Goal: Find specific page/section: Find specific page/section

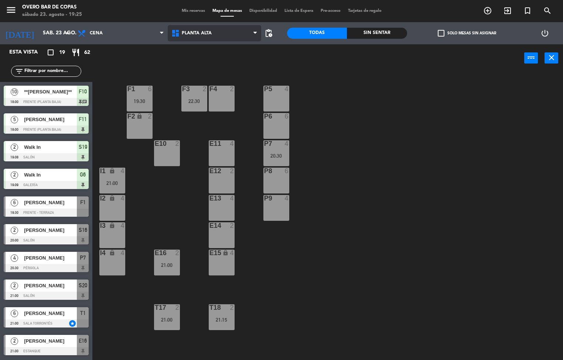
click at [240, 28] on span "Planta Alta" at bounding box center [215, 33] width 94 height 16
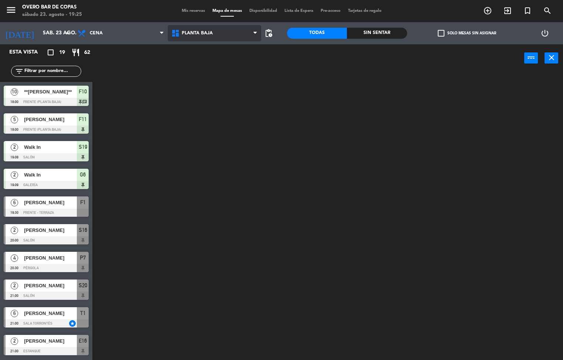
click at [217, 60] on ng-component "menu Overo Bar de Copas [DATE] 23. agosto - 19:25 Mis reservas Mapa de mesas Di…" at bounding box center [281, 180] width 563 height 361
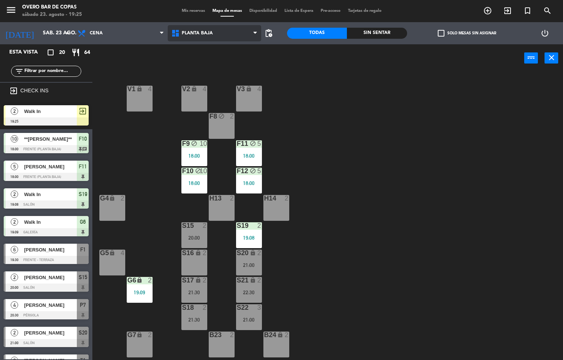
click at [213, 33] on span "Planta Baja" at bounding box center [215, 33] width 94 height 16
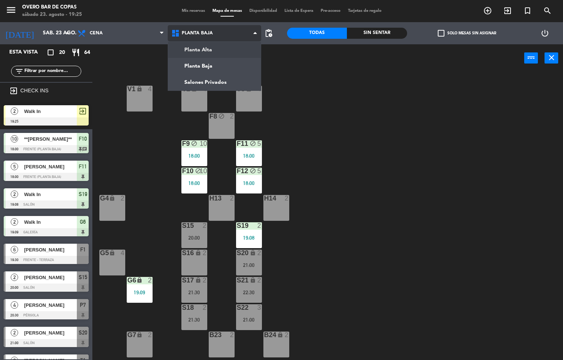
click at [209, 51] on ng-component "menu Overo Bar de Copas [DATE] 23. agosto - 19:25 Mis reservas Mapa de mesas Di…" at bounding box center [281, 180] width 563 height 361
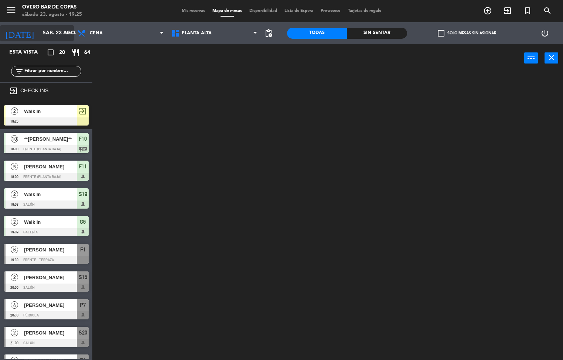
click at [43, 35] on input "sáb. 23 ago." at bounding box center [74, 33] width 70 height 13
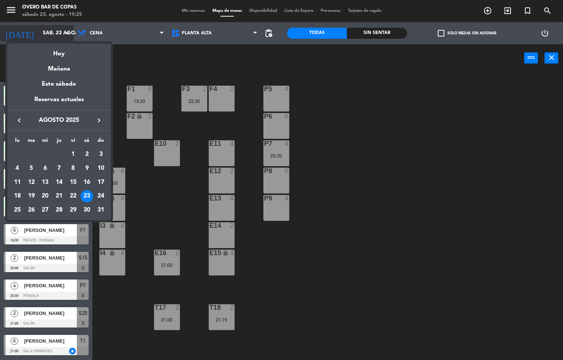
click at [39, 50] on div "Hoy" at bounding box center [59, 51] width 104 height 15
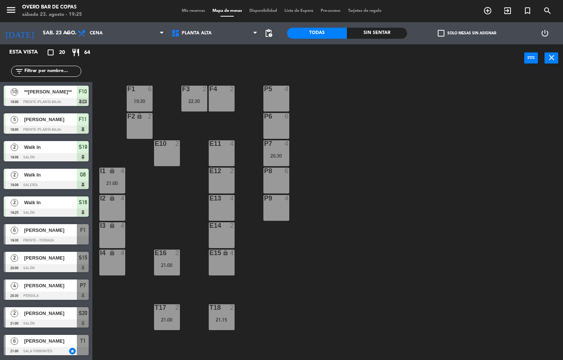
click at [219, 42] on div "Planta Alta Planta Baja Salones Privados Planta [GEOGRAPHIC_DATA] [GEOGRAPHIC_D…" at bounding box center [215, 33] width 94 height 22
drag, startPoint x: 224, startPoint y: 32, endPoint x: 226, endPoint y: 47, distance: 14.5
click at [225, 36] on span "Planta Alta" at bounding box center [215, 33] width 94 height 16
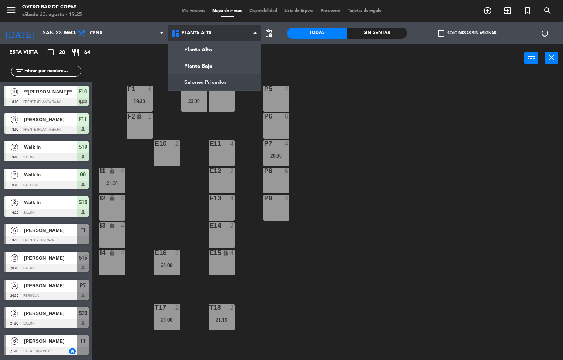
click at [227, 81] on ng-component "menu Overo Bar de Copas [DATE] 23. agosto - 19:25 Mis reservas Mapa de mesas Di…" at bounding box center [281, 180] width 563 height 361
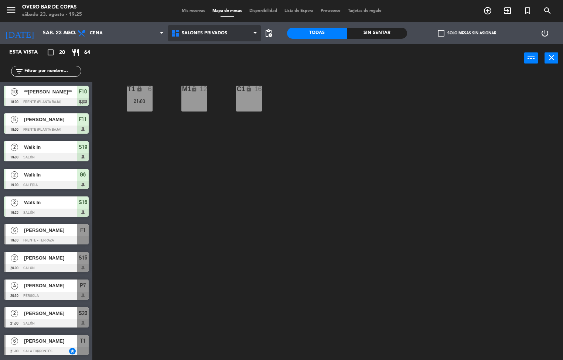
click at [221, 36] on span "Salones Privados" at bounding box center [215, 33] width 94 height 16
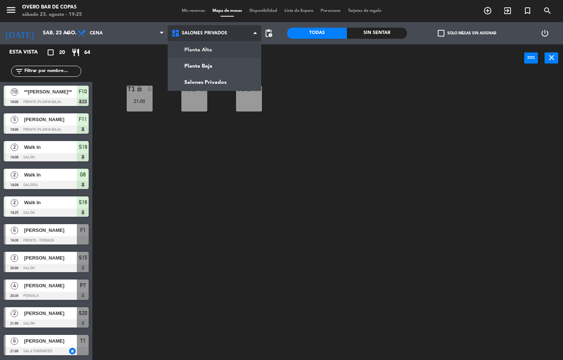
click at [227, 55] on ng-component "menu Overo Bar de Copas [DATE] 23. agosto - 19:25 Mis reservas Mapa de mesas Di…" at bounding box center [281, 180] width 563 height 361
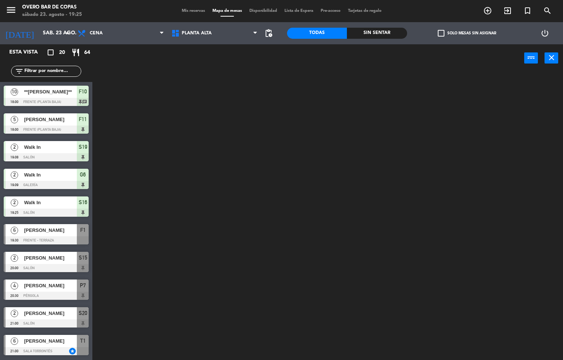
click at [245, 114] on div at bounding box center [330, 216] width 465 height 288
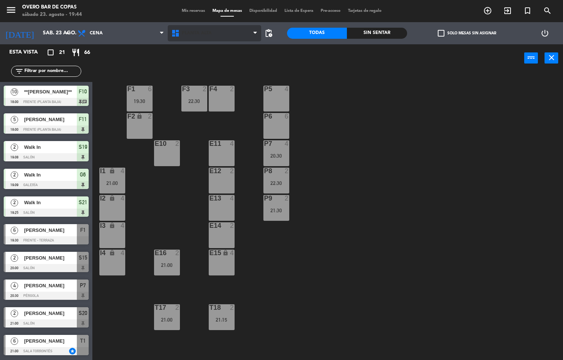
click at [222, 34] on span "Planta Alta" at bounding box center [215, 33] width 94 height 16
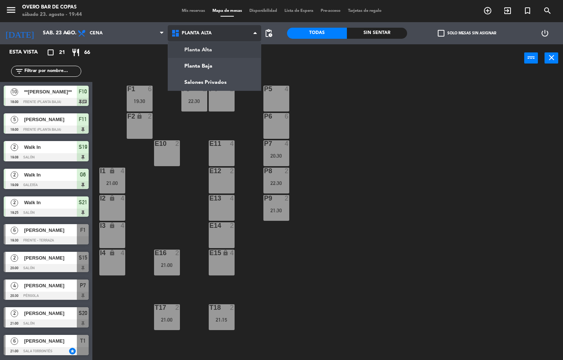
click at [238, 72] on ng-component "menu Overo Bar de Copas [DATE] 23. agosto - 19:44 Mis reservas Mapa de mesas Di…" at bounding box center [281, 180] width 563 height 361
